Goal: Task Accomplishment & Management: Manage account settings

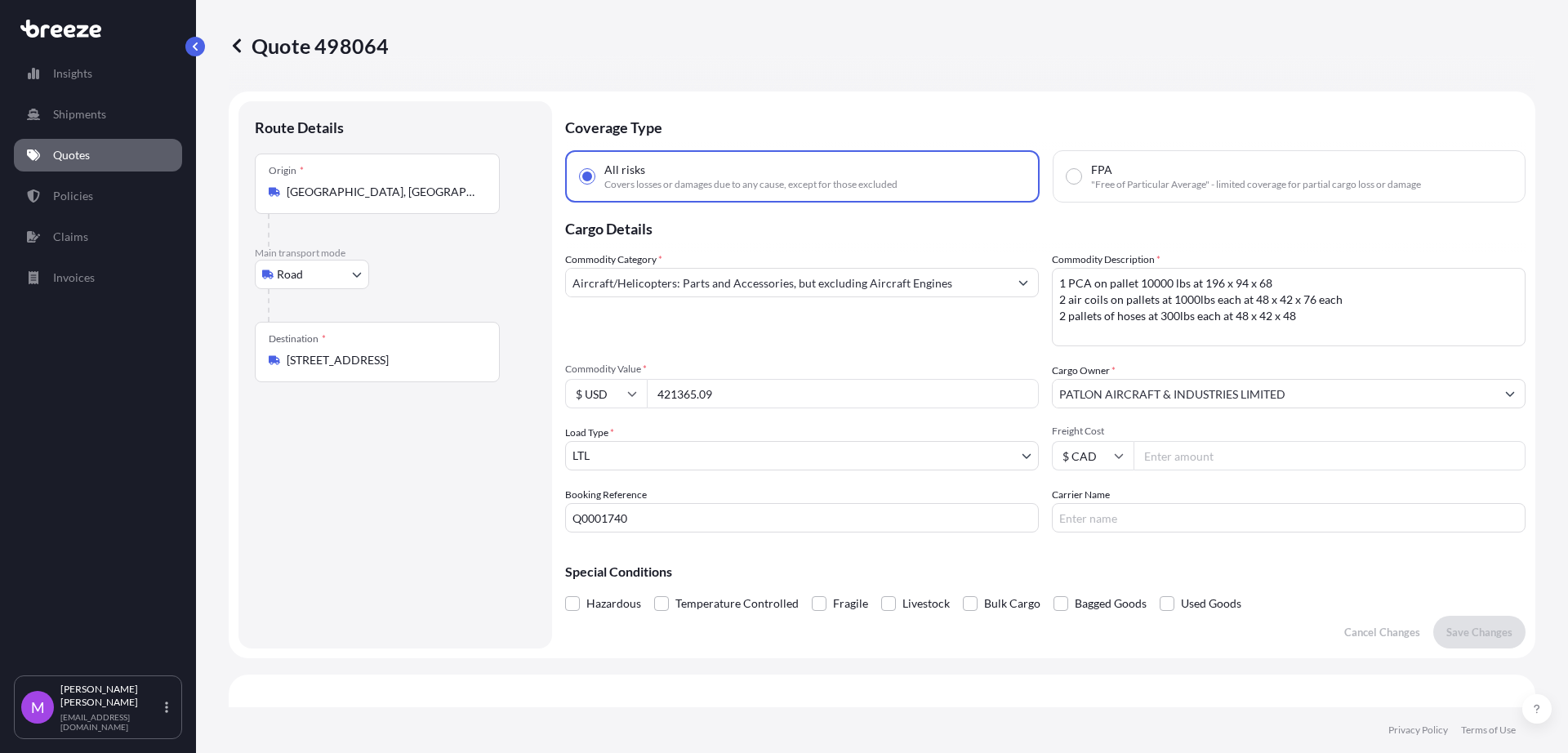
select select "Road"
select select "1"
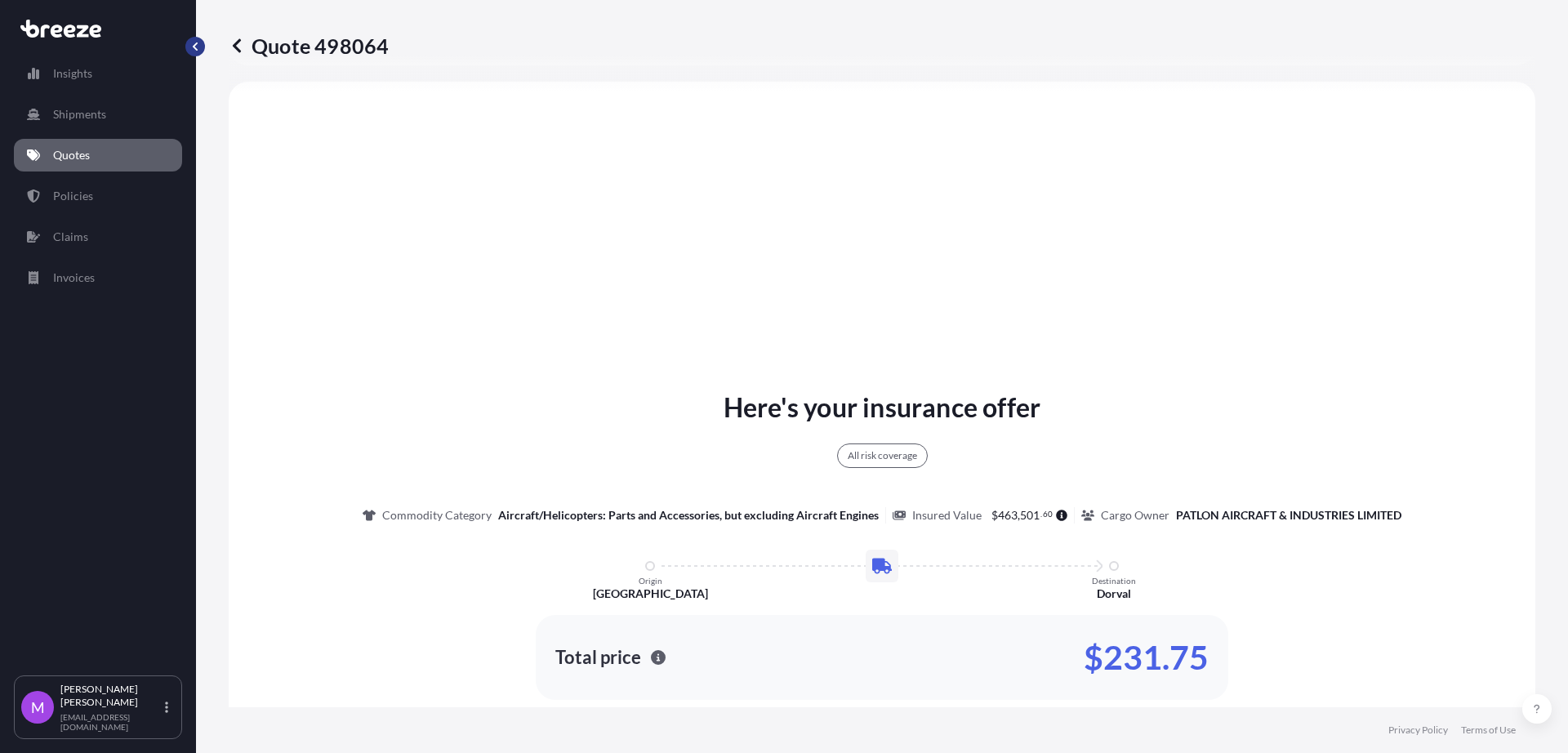
click at [203, 49] on button "button" at bounding box center [195, 47] width 19 height 19
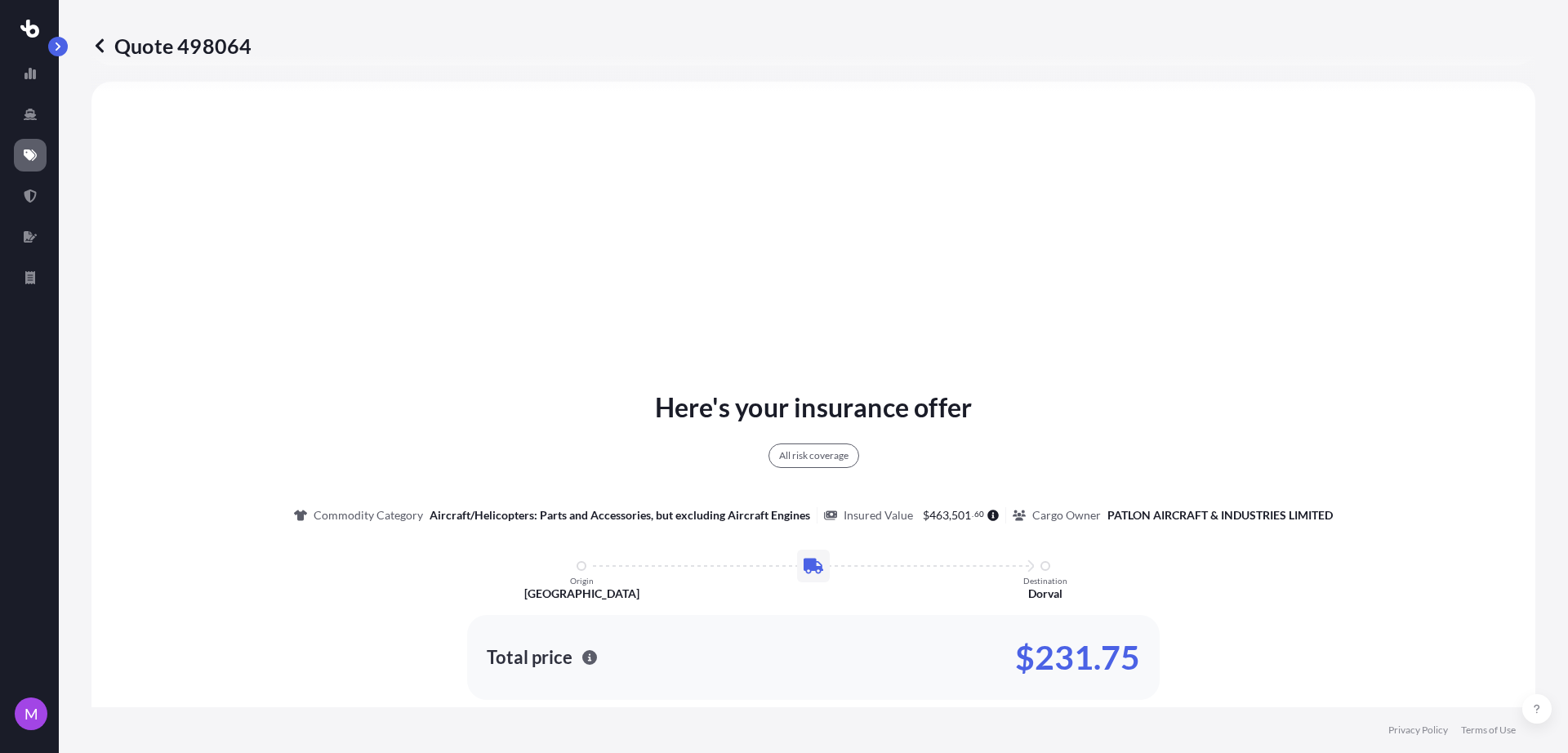
click at [109, 45] on p "Quote 498064" at bounding box center [171, 46] width 160 height 27
click at [101, 41] on icon at bounding box center [99, 45] width 8 height 14
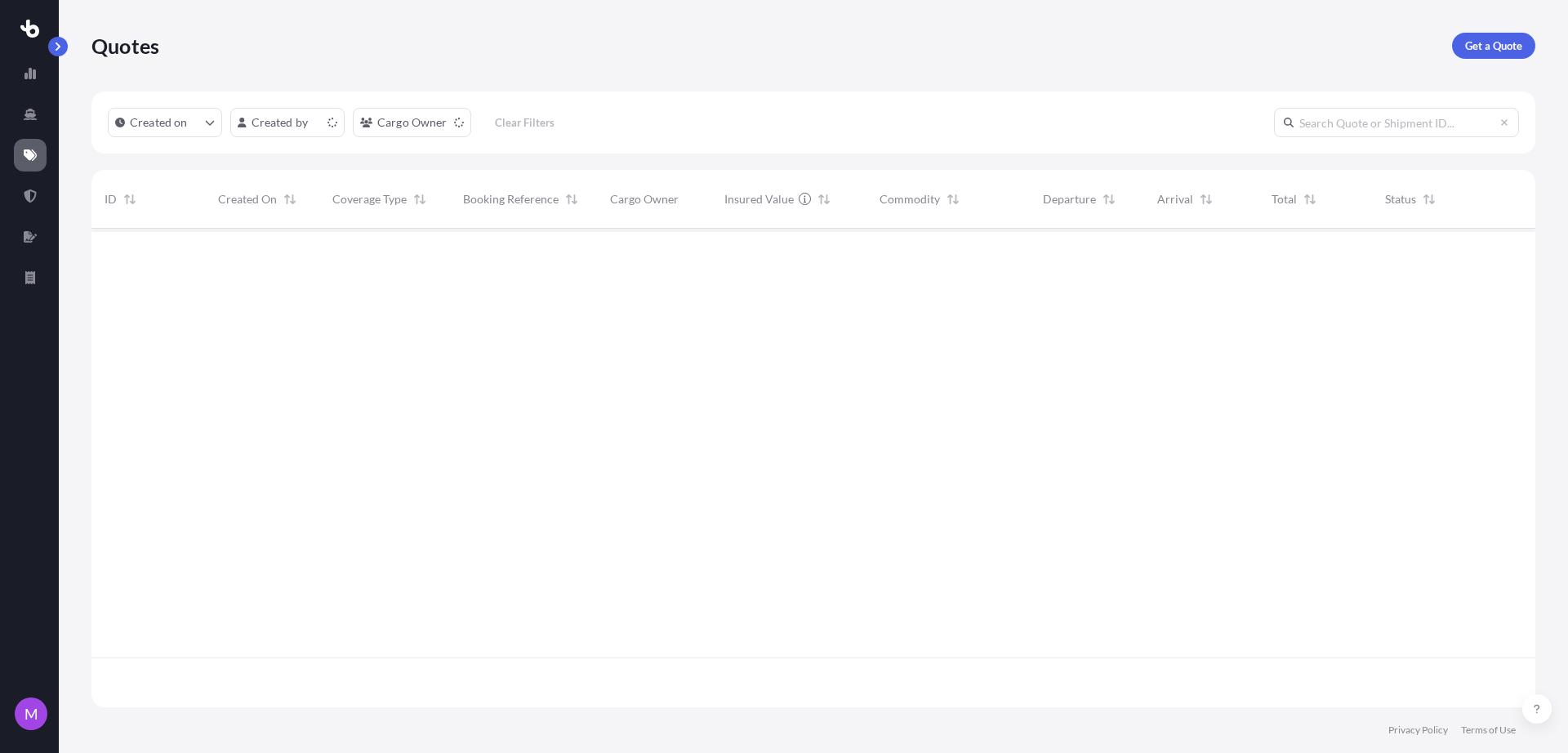
scroll to position [473, 1428]
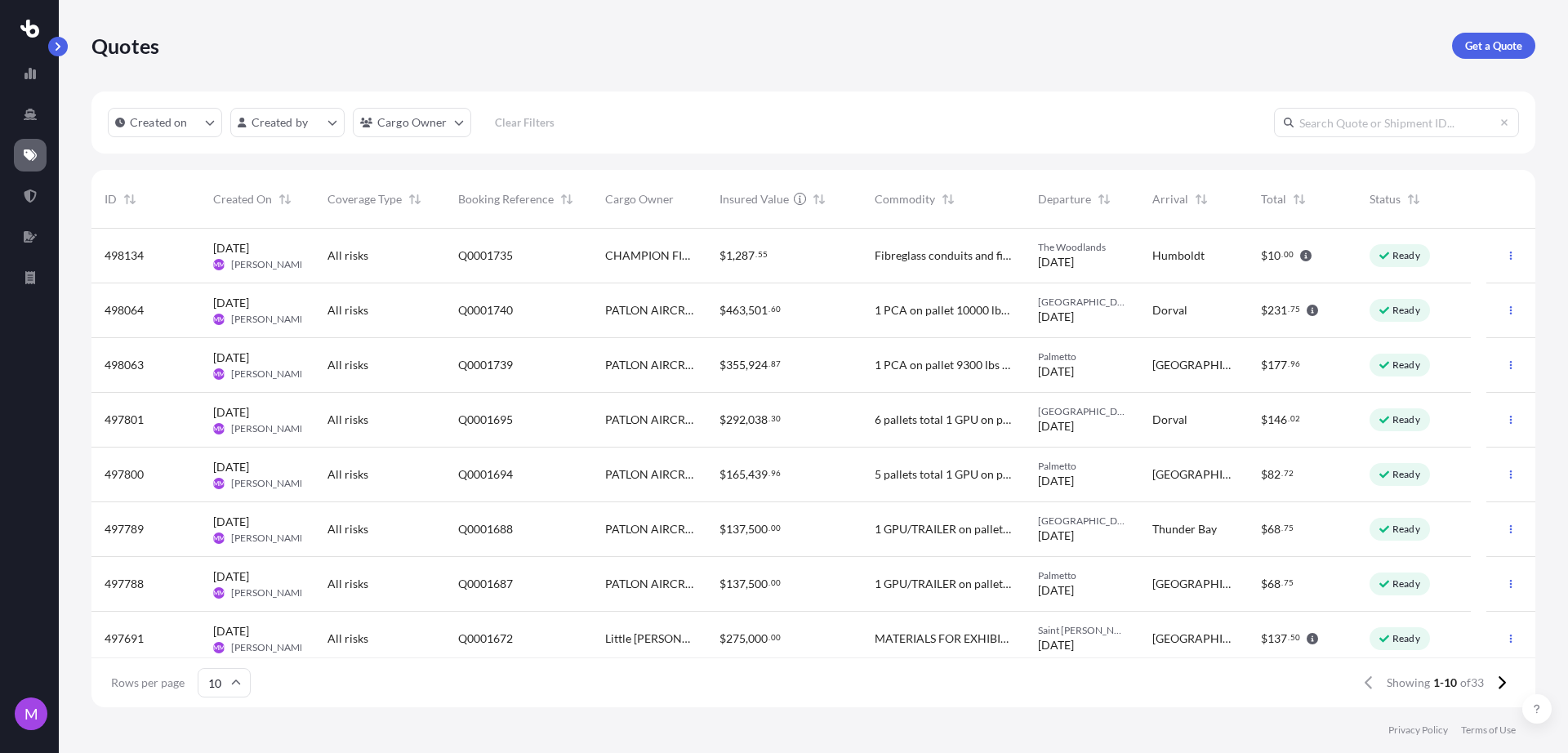
click at [900, 642] on span "MATERIALS FOR EXHIBIT SHOW" at bounding box center [943, 639] width 137 height 16
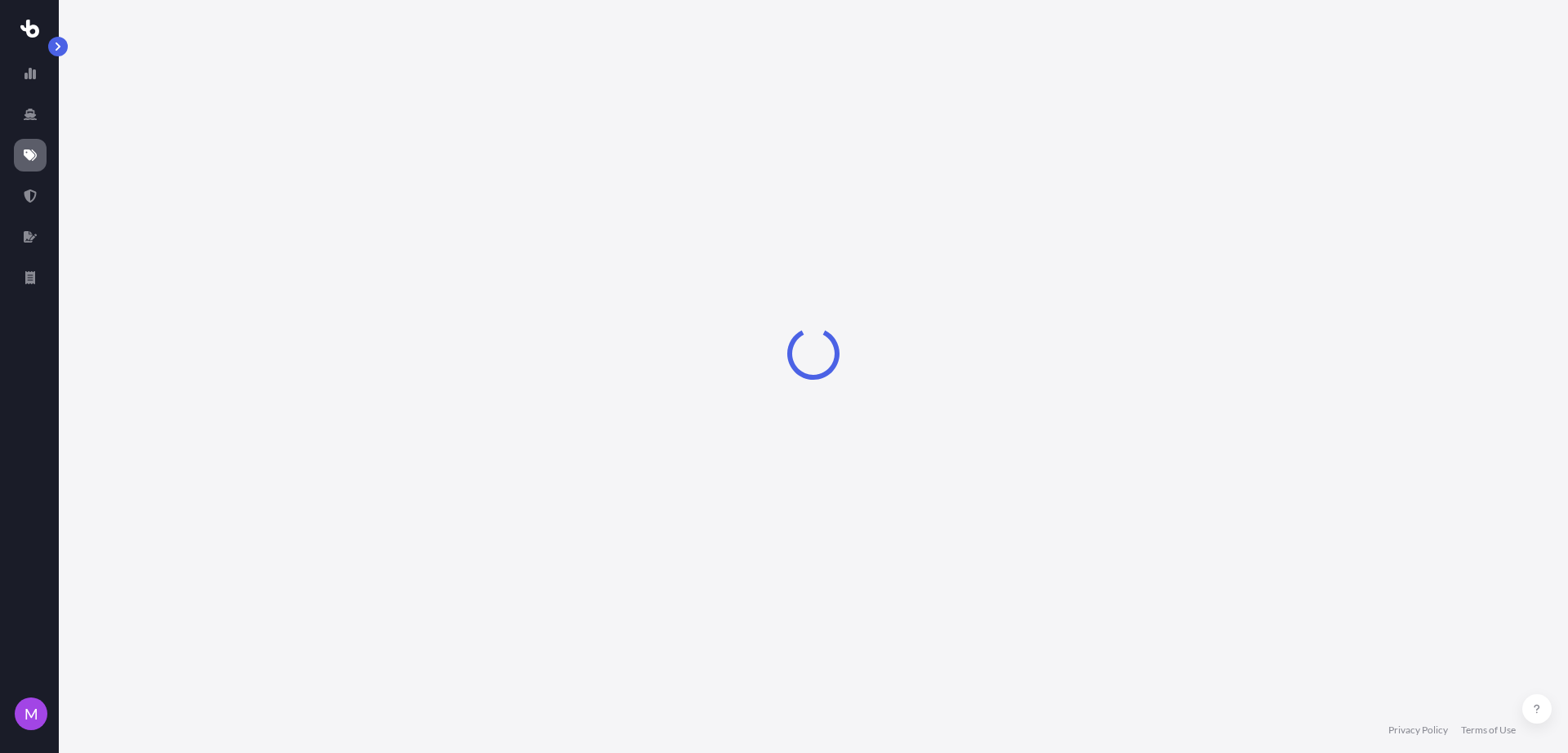
select select "Road"
select select "2"
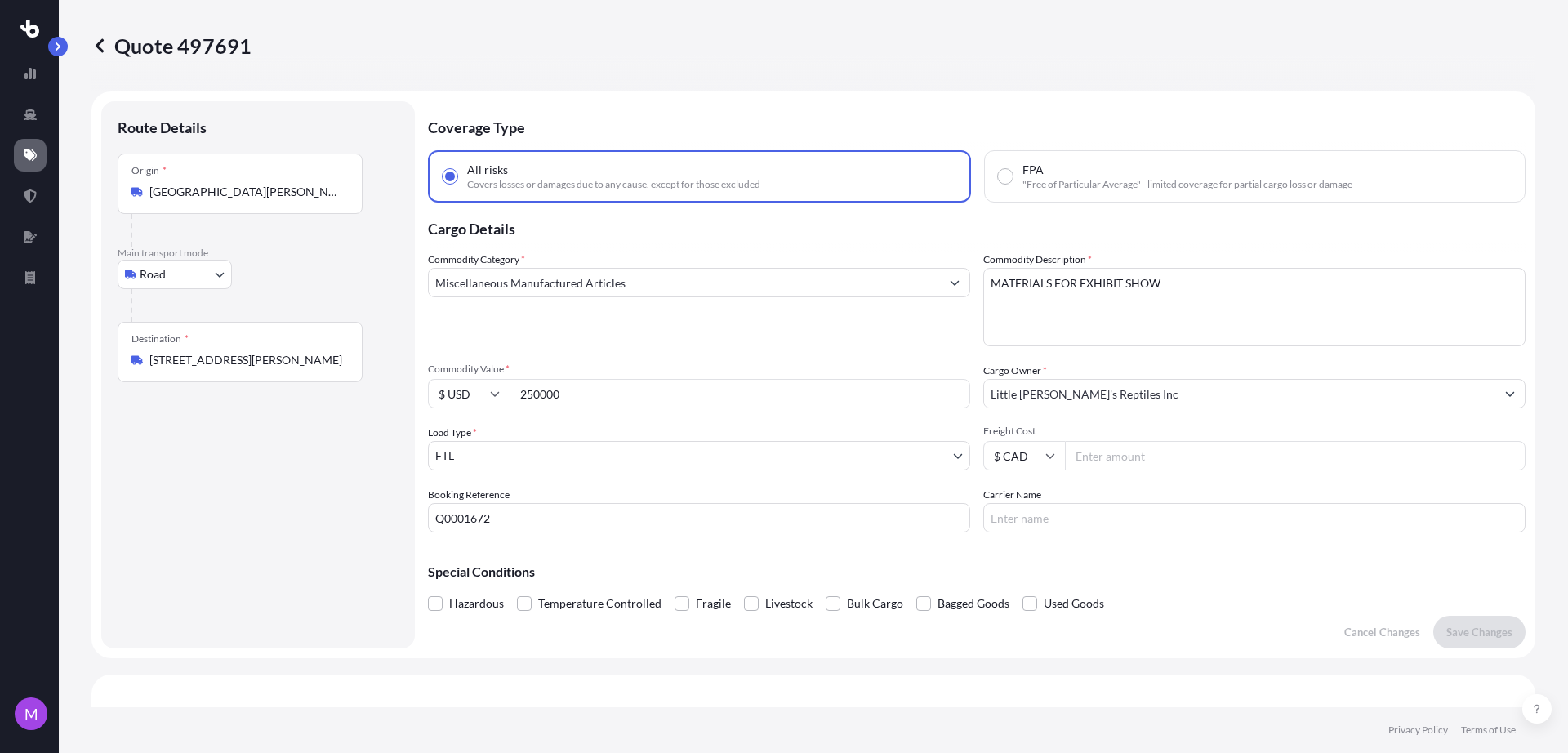
drag, startPoint x: 590, startPoint y: 396, endPoint x: 494, endPoint y: 397, distance: 96.0
click at [494, 397] on div "$ USD 250000" at bounding box center [699, 393] width 542 height 29
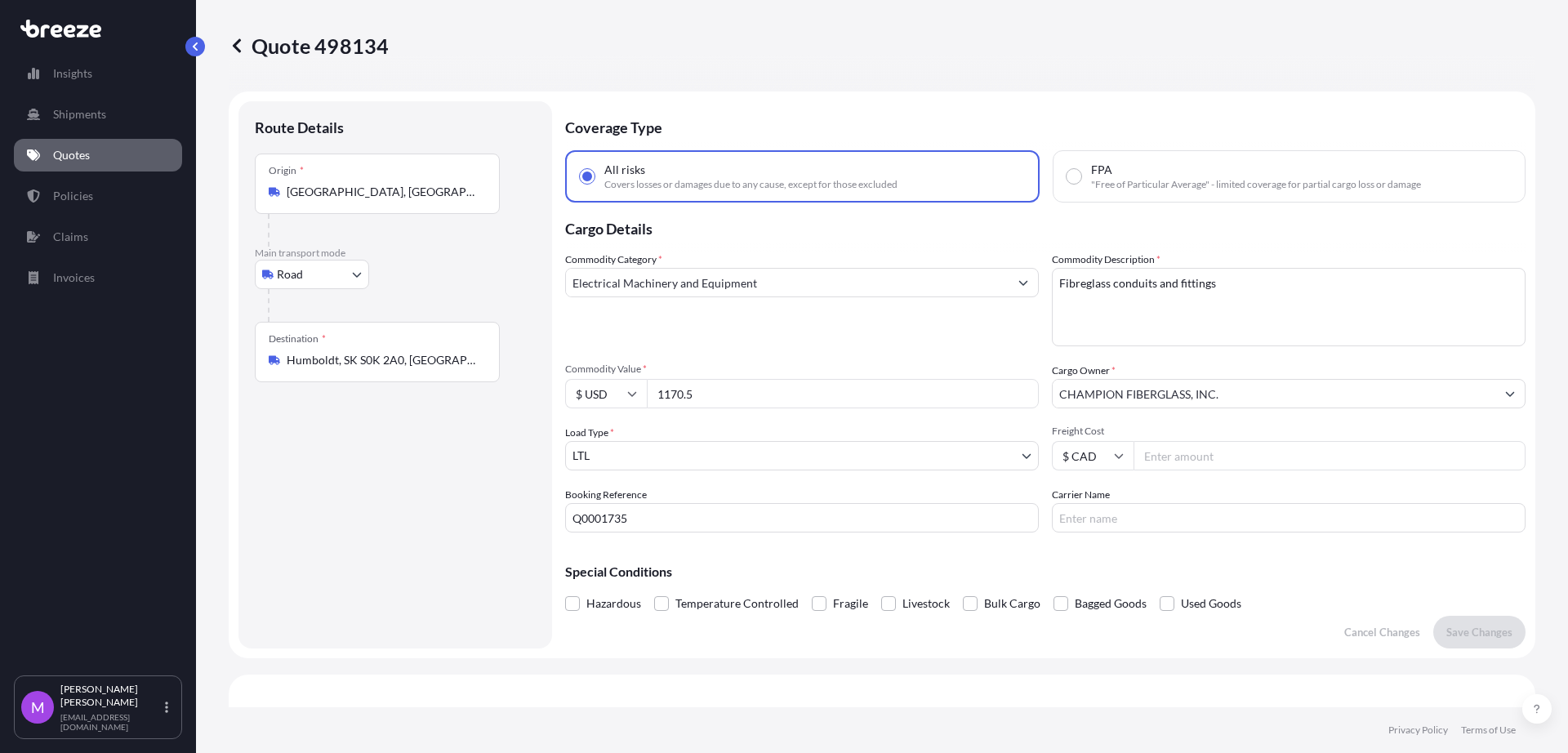
select select "Road"
select select "1"
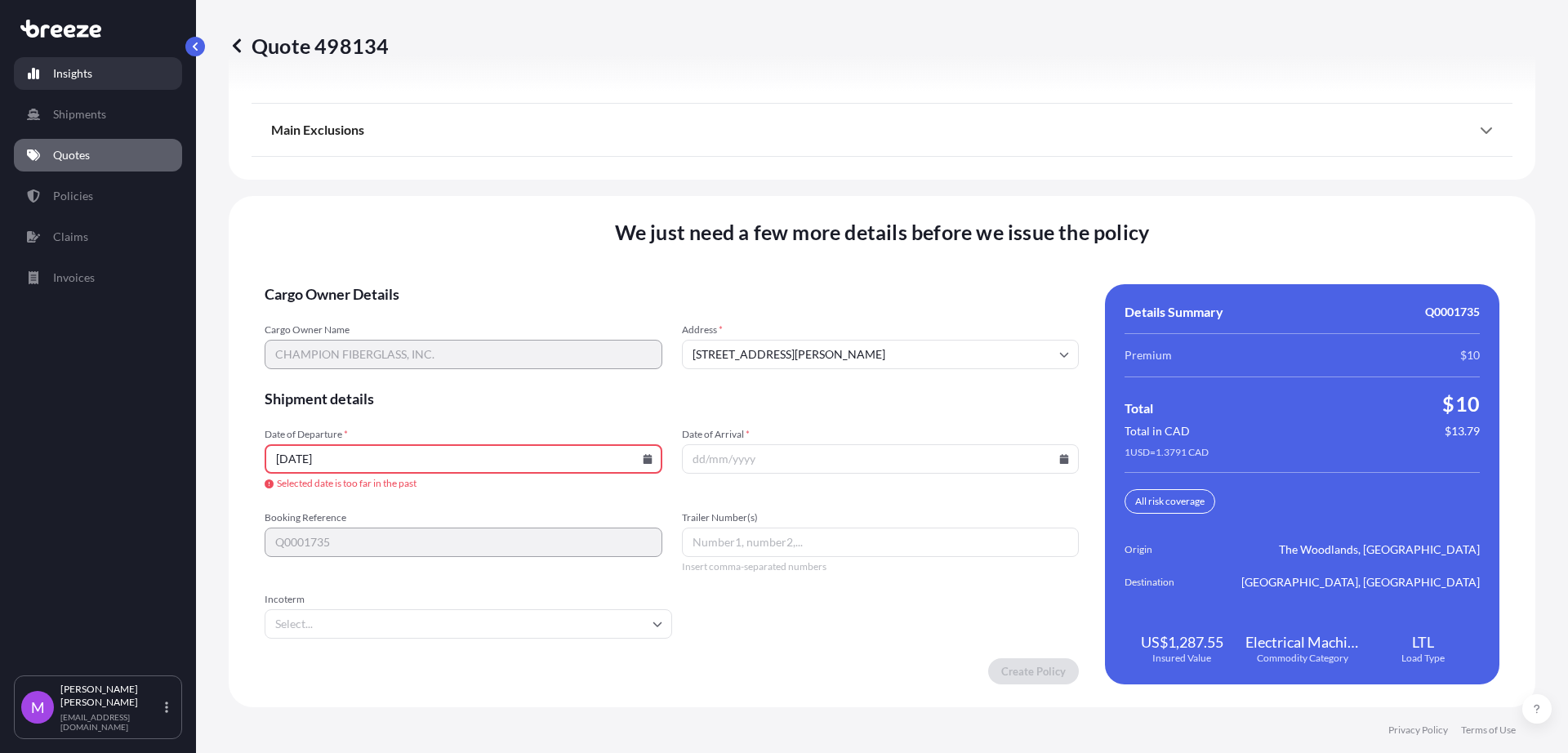
click at [103, 70] on link "Insights" at bounding box center [98, 73] width 168 height 33
select select "2025"
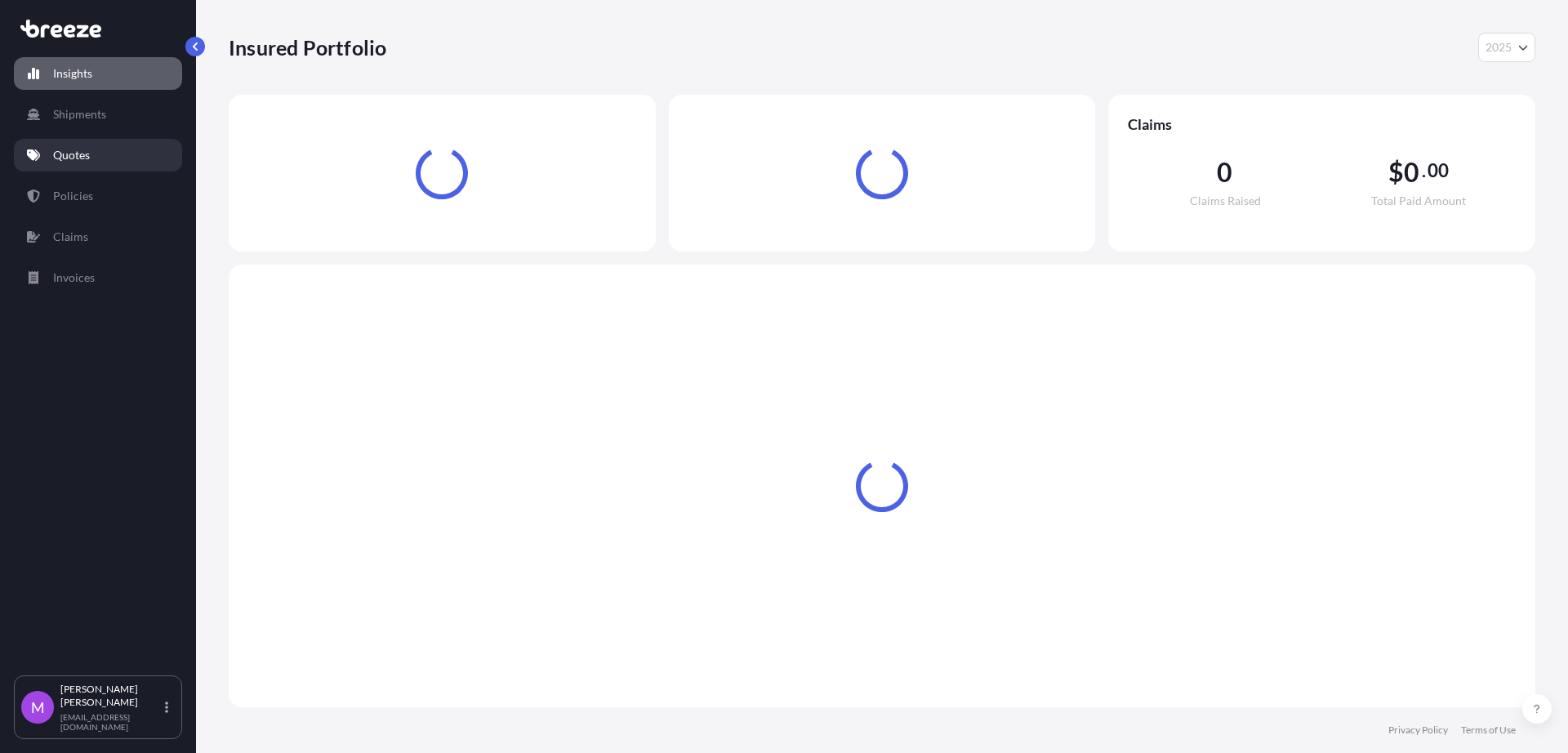
click at [114, 149] on link "Quotes" at bounding box center [98, 155] width 168 height 33
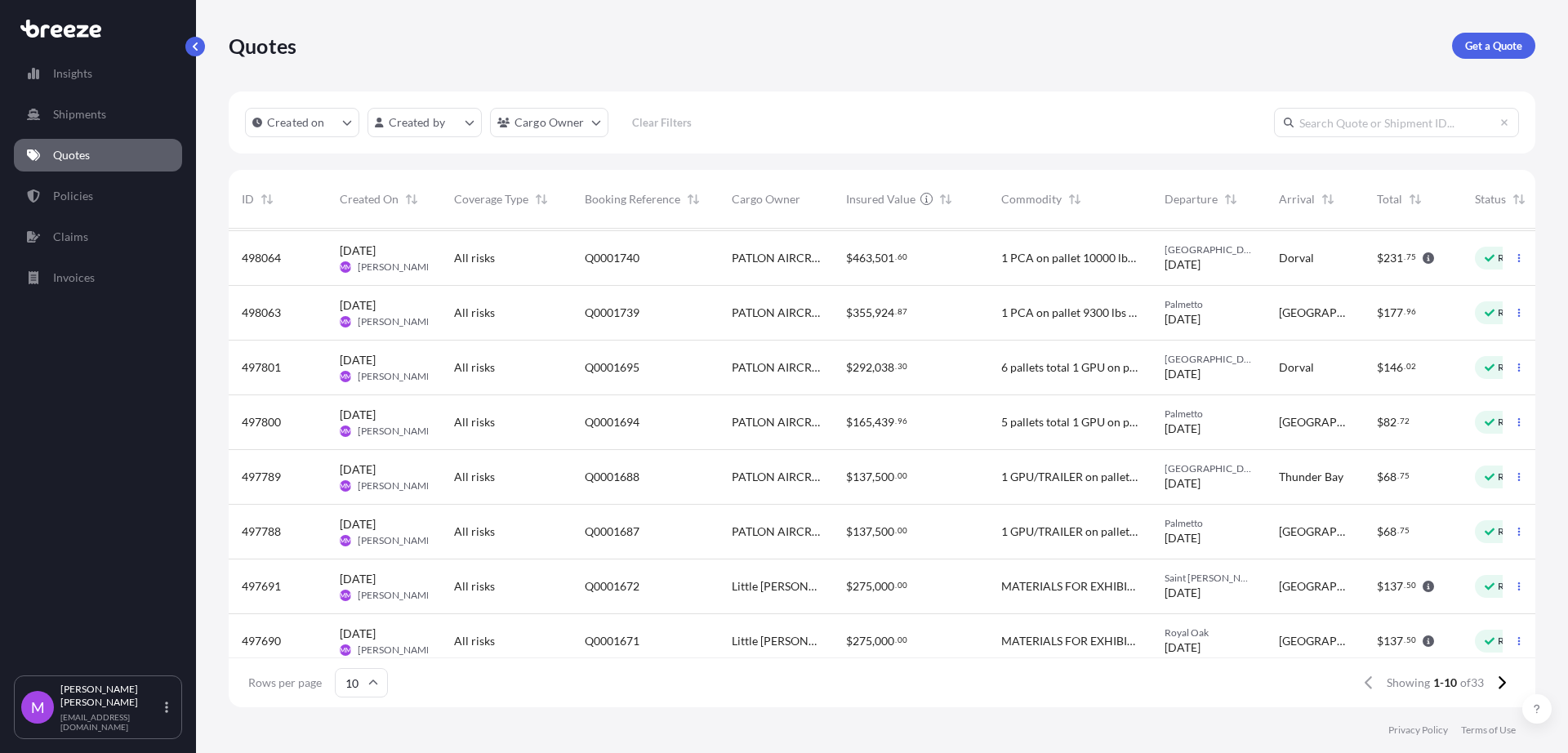
scroll to position [134, 0]
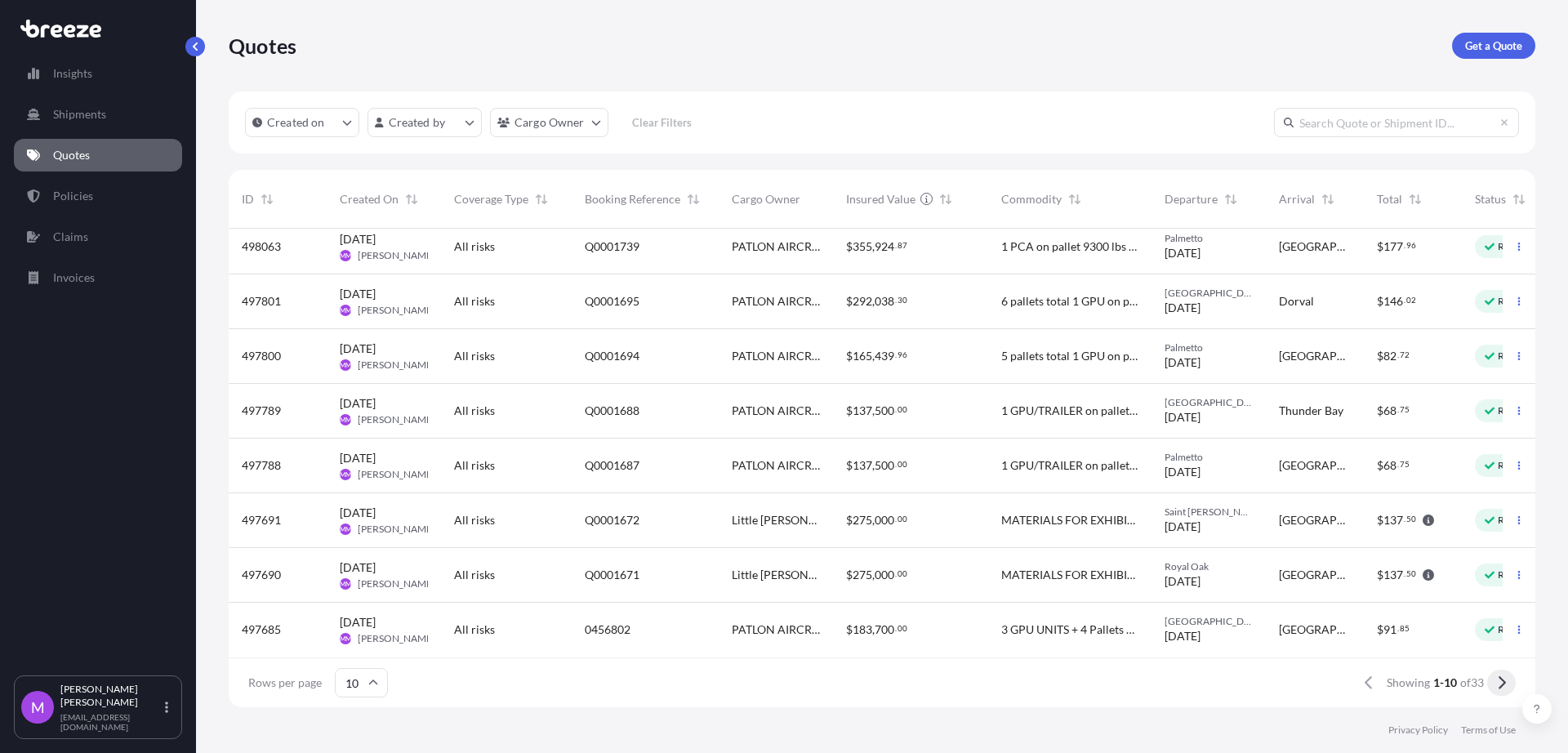
click at [1500, 690] on button at bounding box center [1501, 683] width 28 height 27
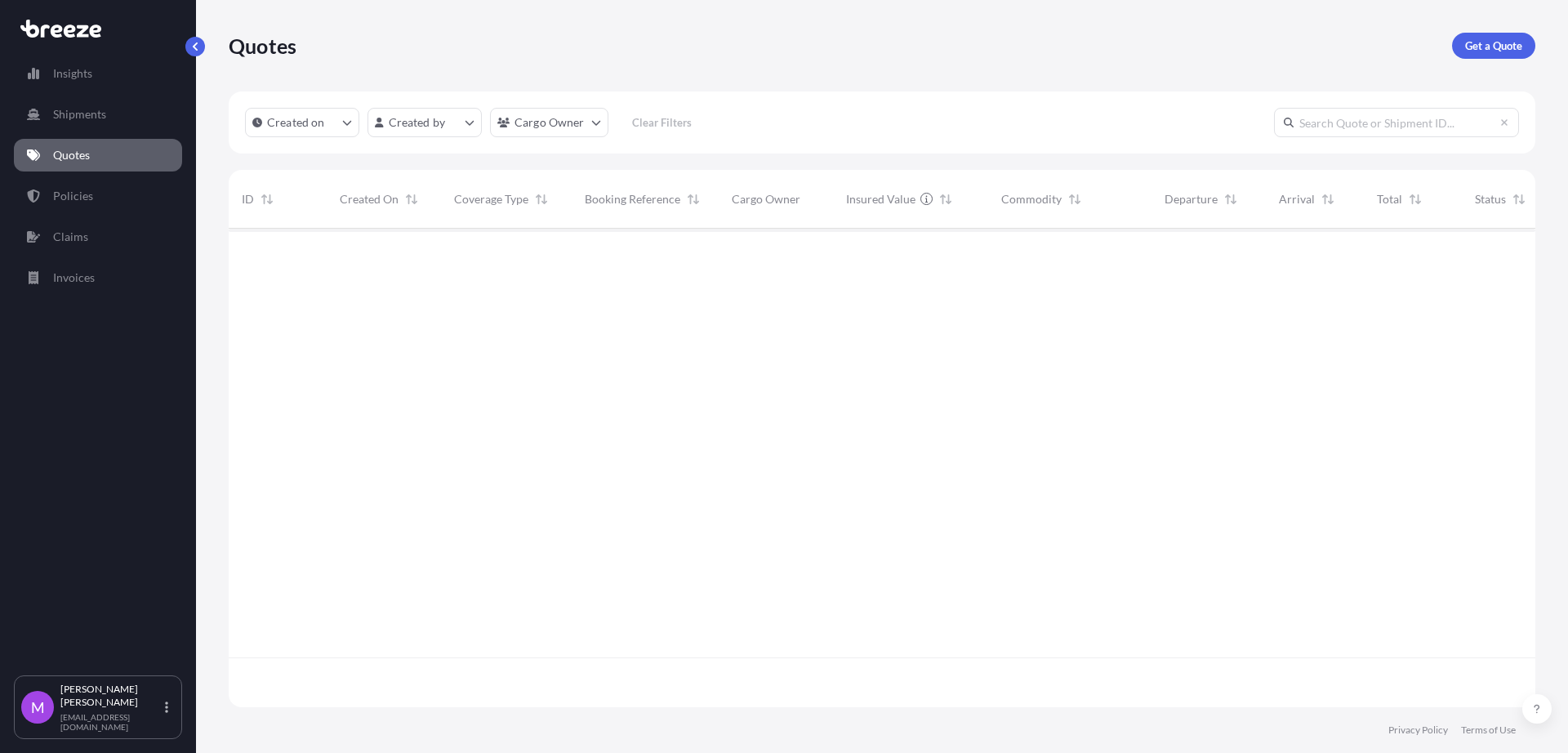
scroll to position [0, 0]
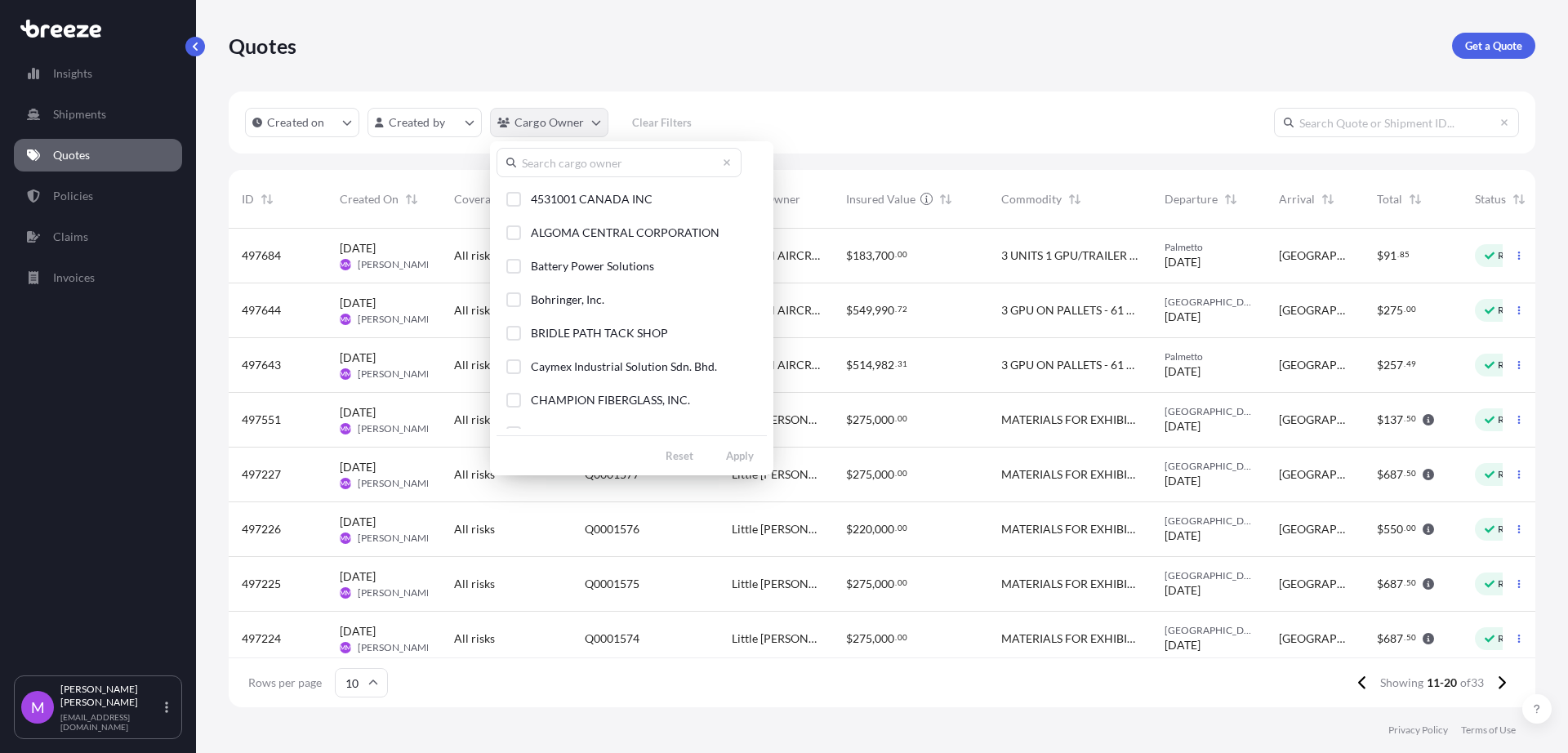
click at [596, 126] on html "Insights Shipments Quotes Policies Claims Invoices M Maricel Manansala maricelm…" at bounding box center [784, 376] width 1568 height 753
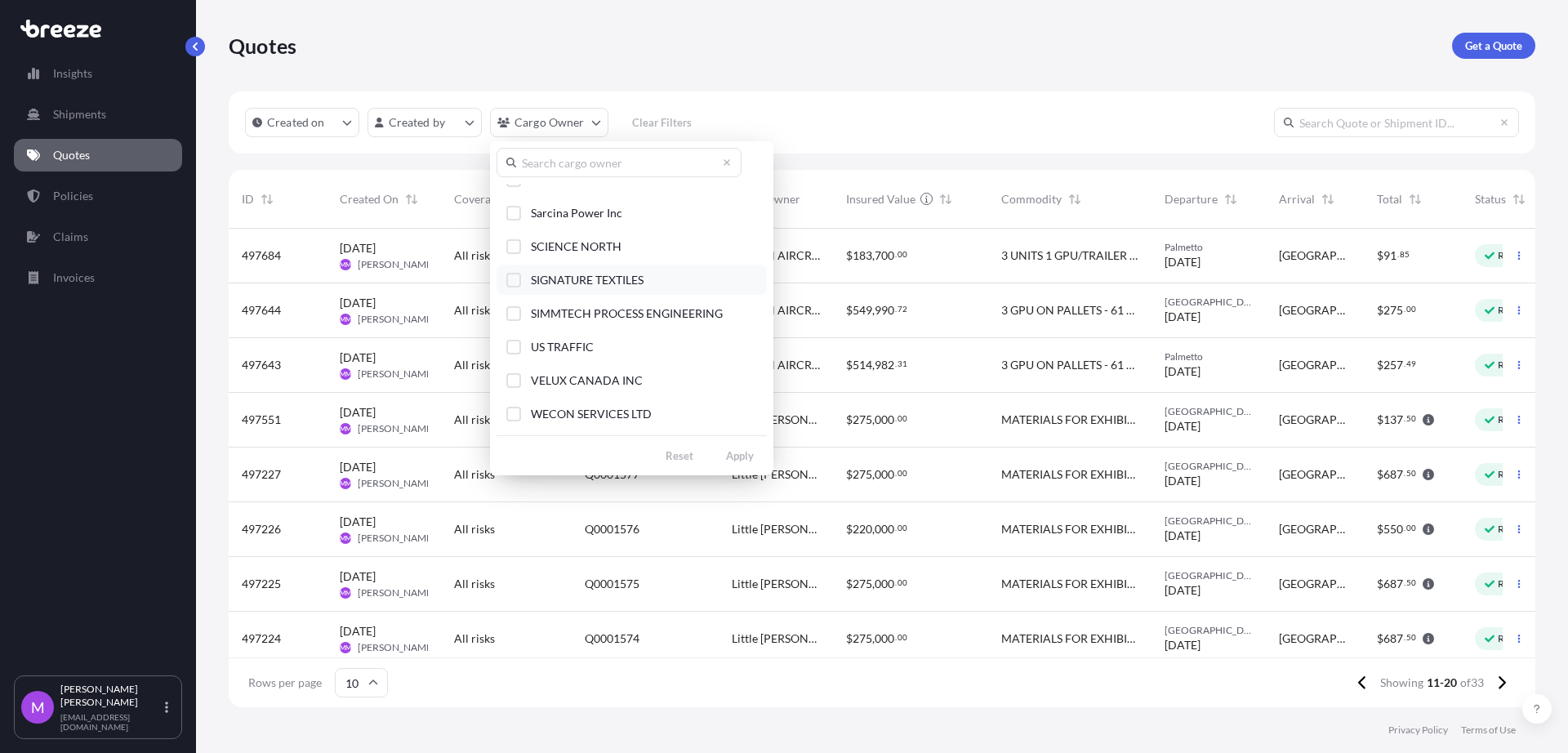
scroll to position [286, 0]
click at [520, 219] on div "Select Option" at bounding box center [513, 215] width 15 height 15
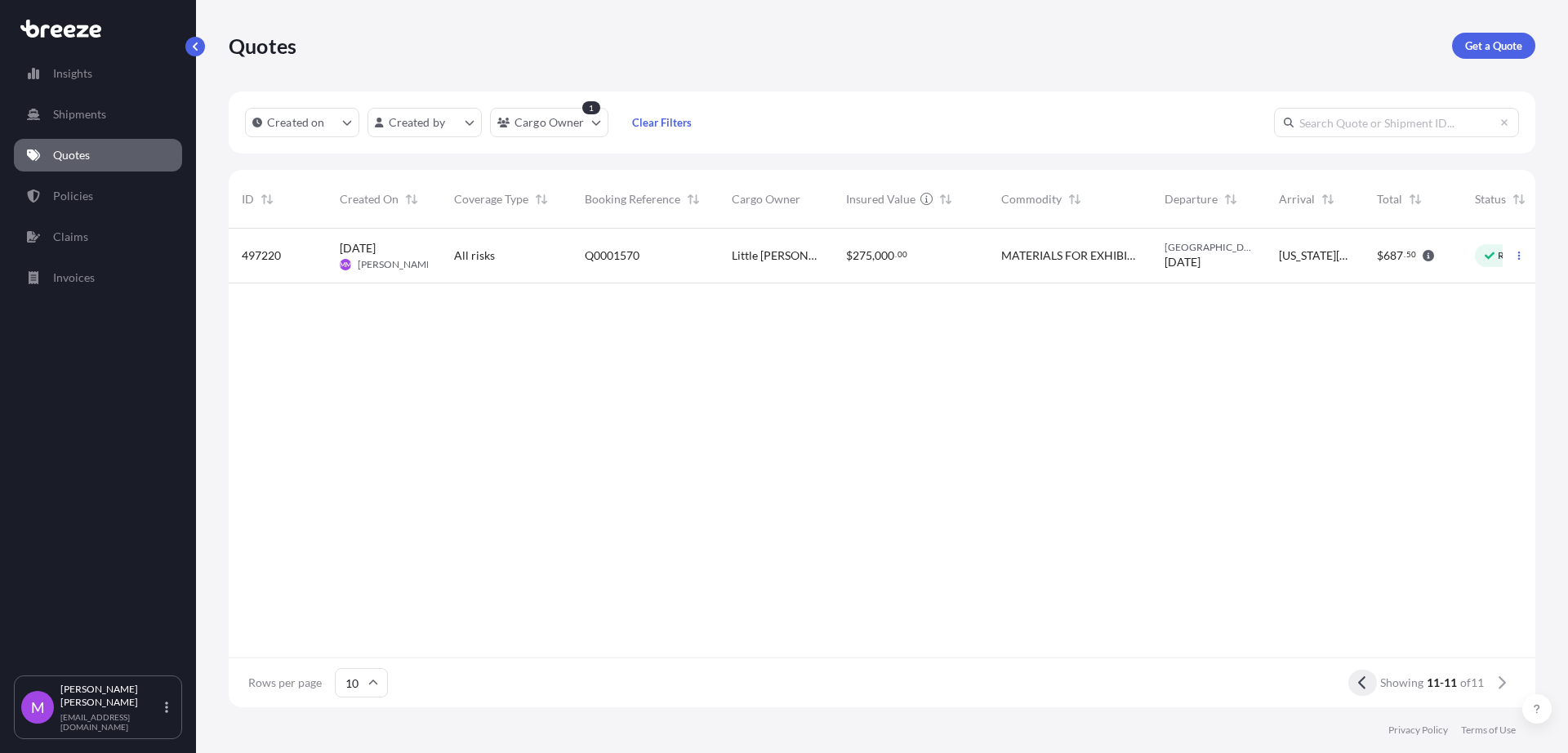
click at [1349, 688] on button at bounding box center [1363, 683] width 28 height 27
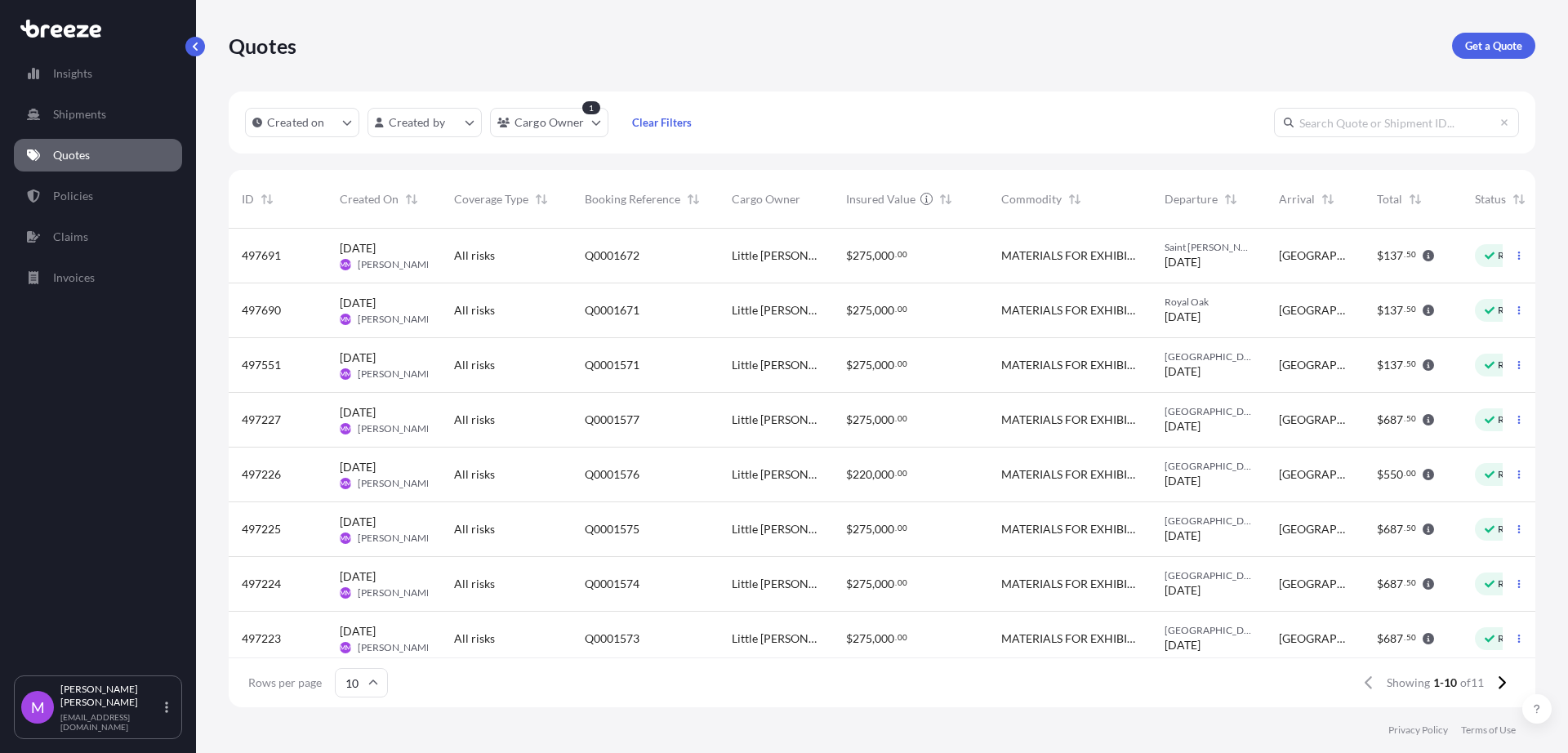
click at [1082, 378] on div "MATERIALS FOR EXHIBIT SHOW" at bounding box center [1069, 365] width 164 height 55
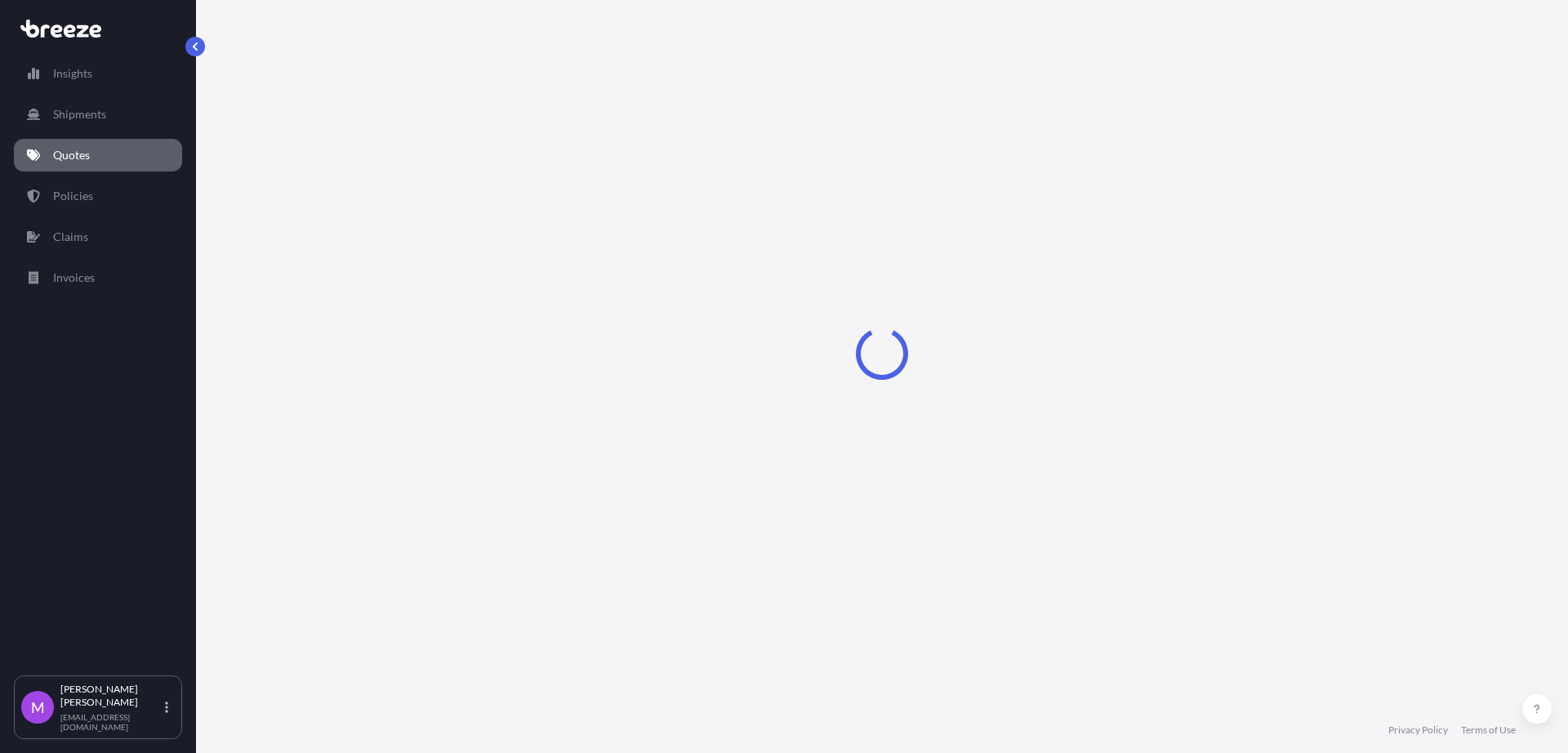
select select "Road"
select select "2"
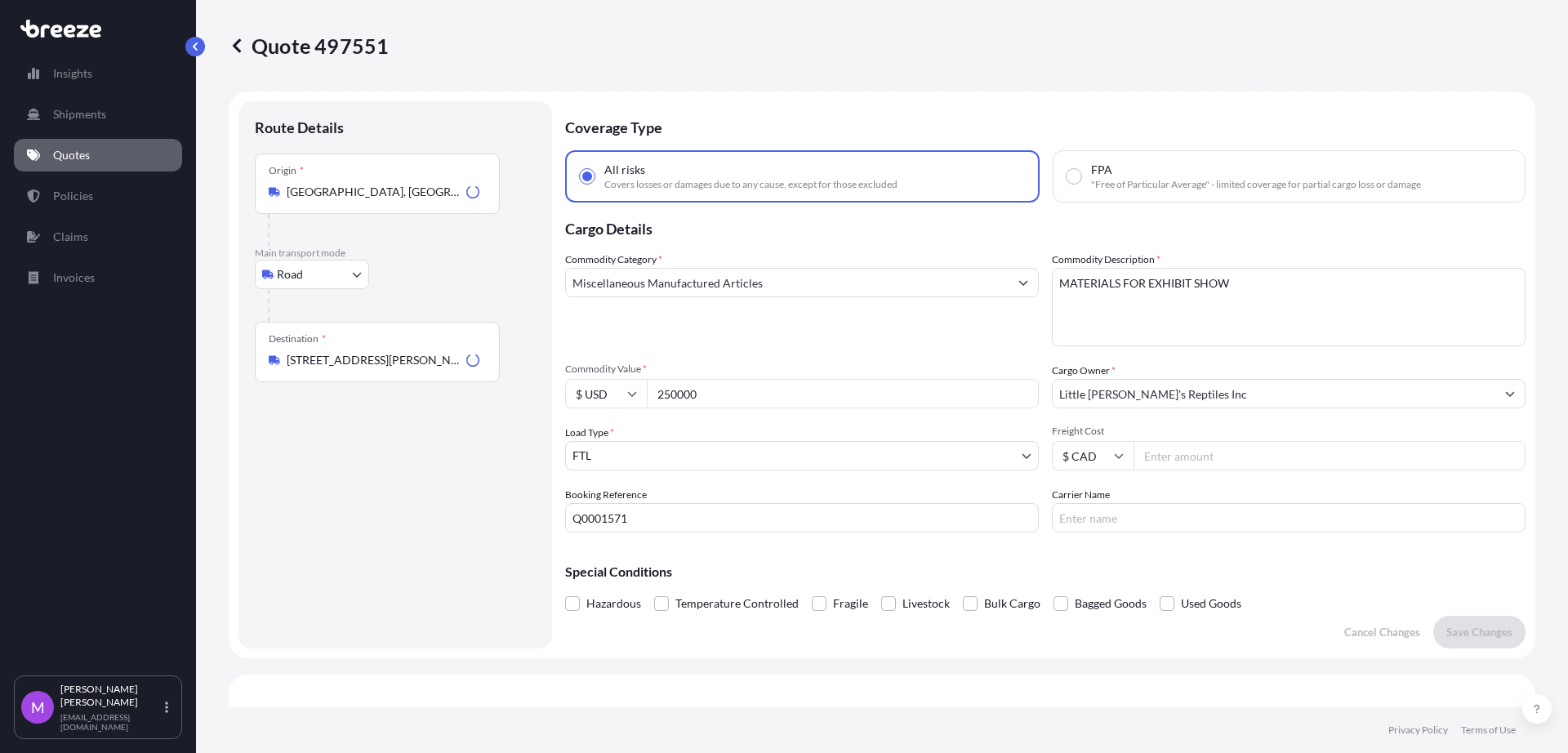
scroll to position [519, 0]
